Goal: Information Seeking & Learning: Learn about a topic

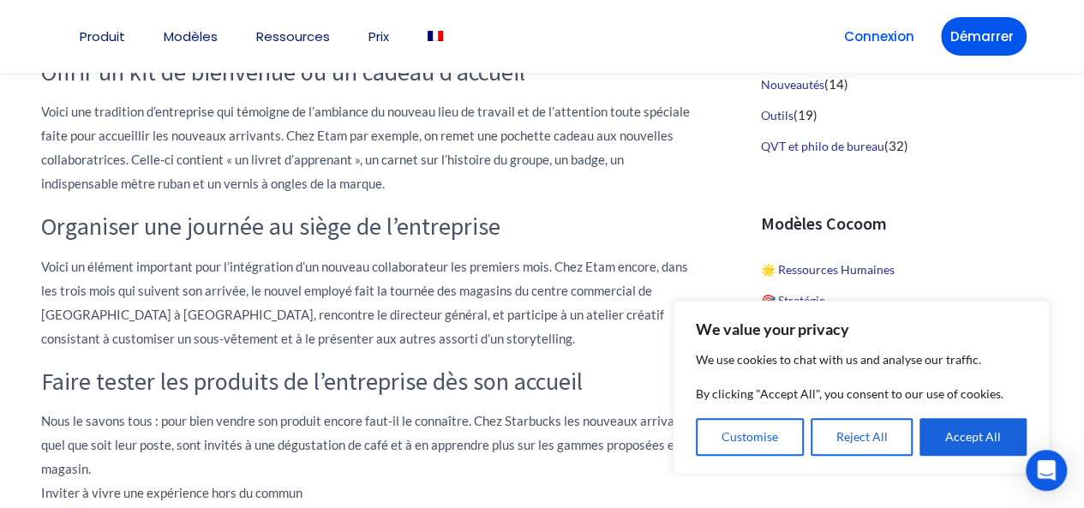
scroll to position [985, 0]
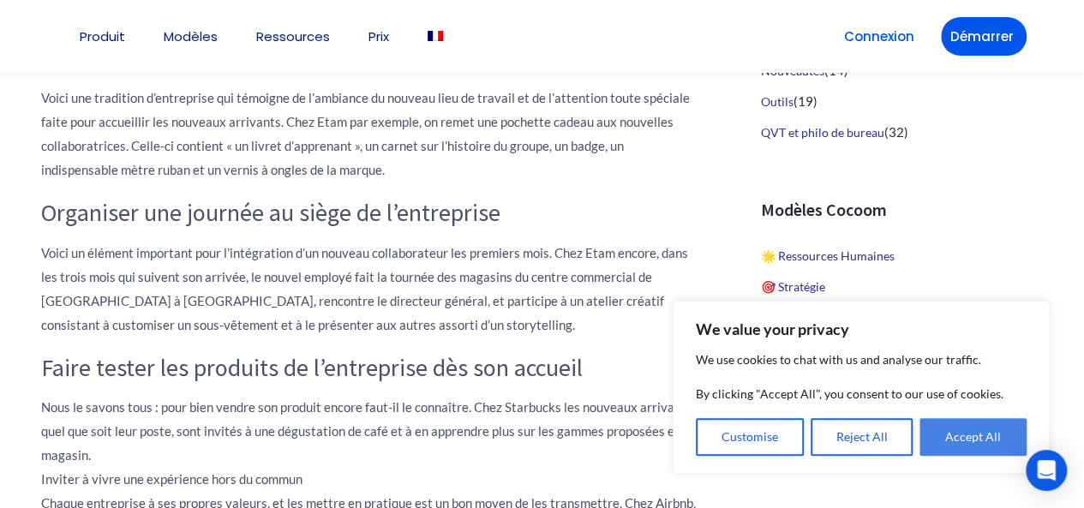
click at [932, 445] on button "Accept All" at bounding box center [972, 437] width 107 height 38
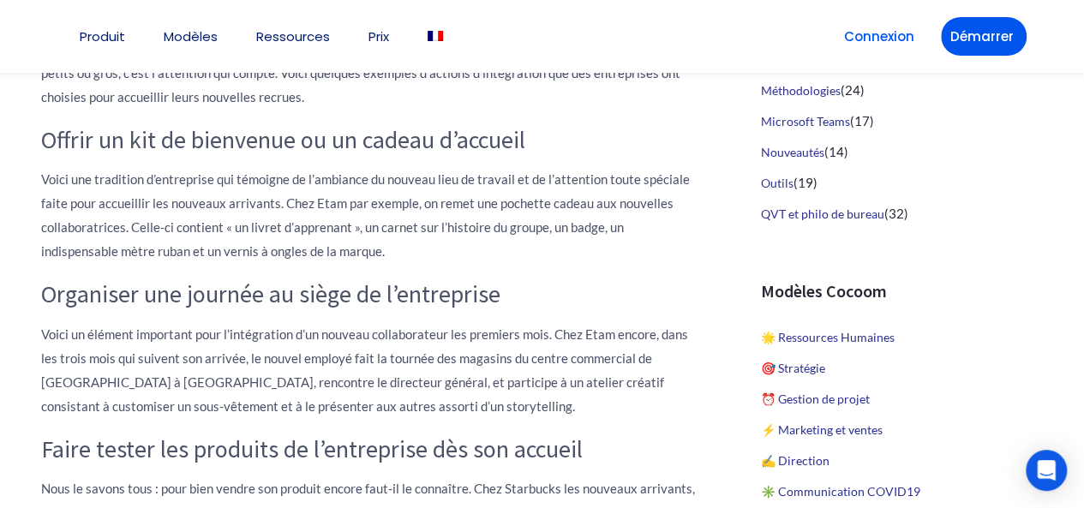
scroll to position [897, 0]
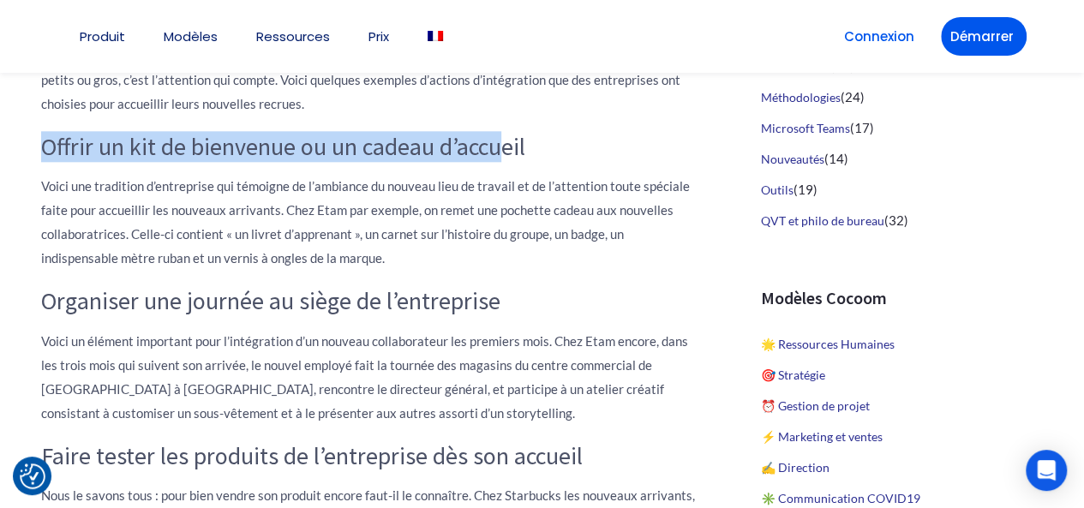
drag, startPoint x: 0, startPoint y: 142, endPoint x: 499, endPoint y: 150, distance: 498.8
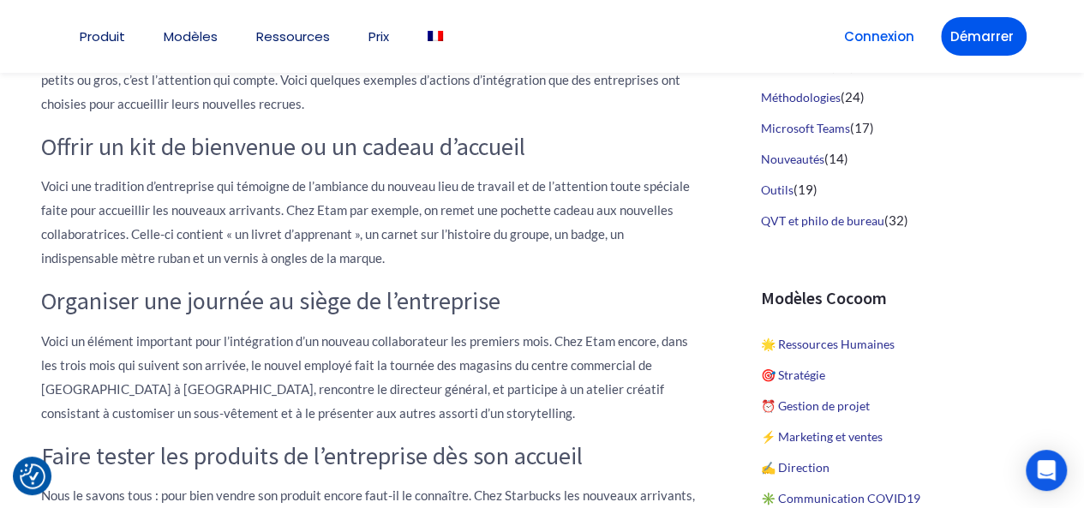
click at [284, 308] on h3 "Organiser une journée au siège de l’entreprise" at bounding box center [371, 301] width 660 height 29
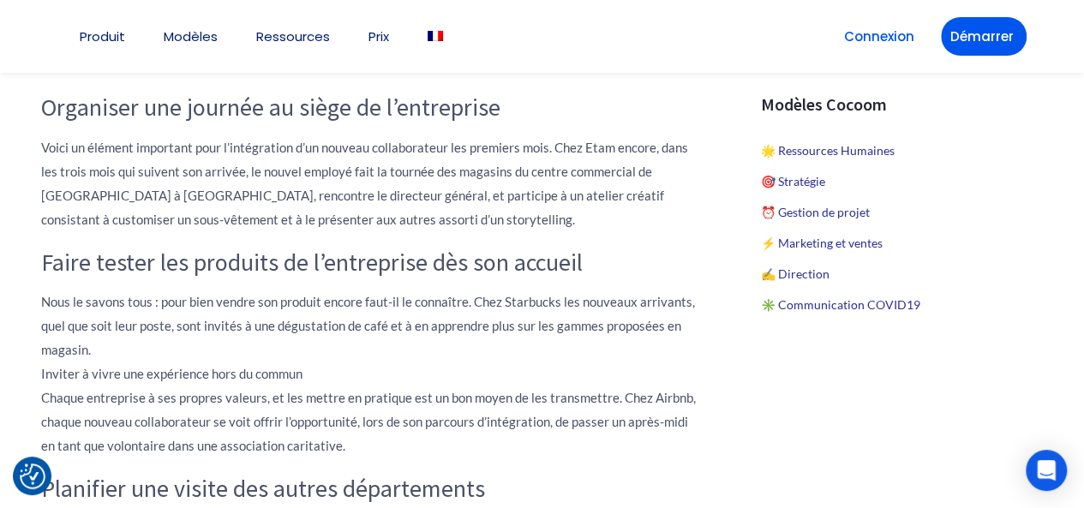
scroll to position [1092, 0]
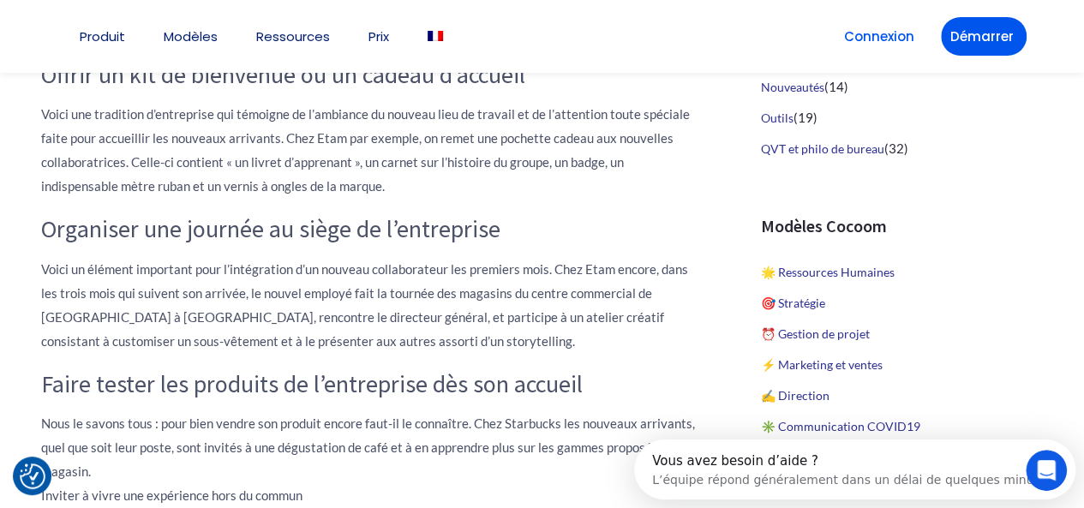
scroll to position [0, 0]
drag, startPoint x: 106, startPoint y: 113, endPoint x: 73, endPoint y: 177, distance: 72.4
click at [73, 177] on p "Voici une tradition d’entreprise qui témoigne de l’ambiance du nouveau lieu de …" at bounding box center [371, 150] width 660 height 96
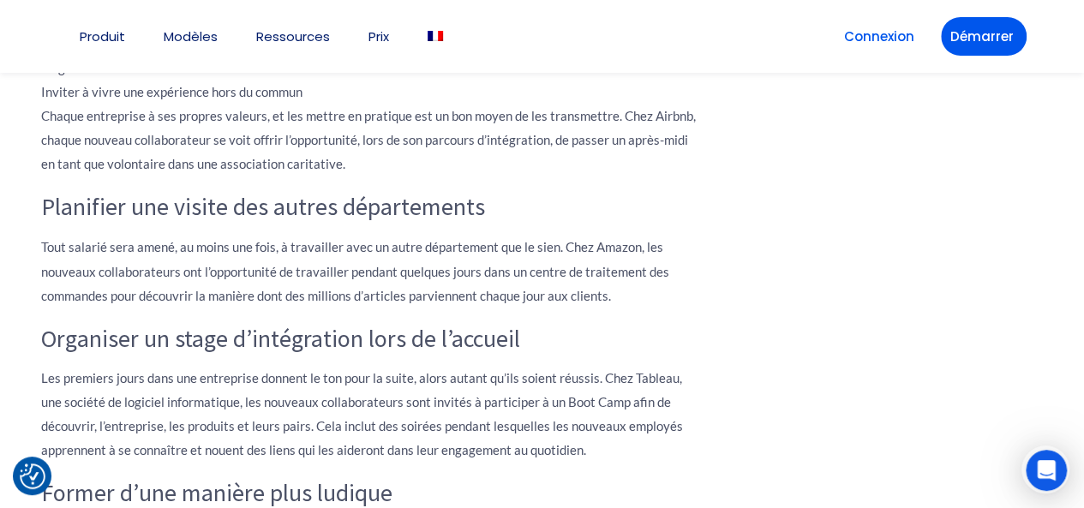
scroll to position [1374, 0]
